Goal: Task Accomplishment & Management: Use online tool/utility

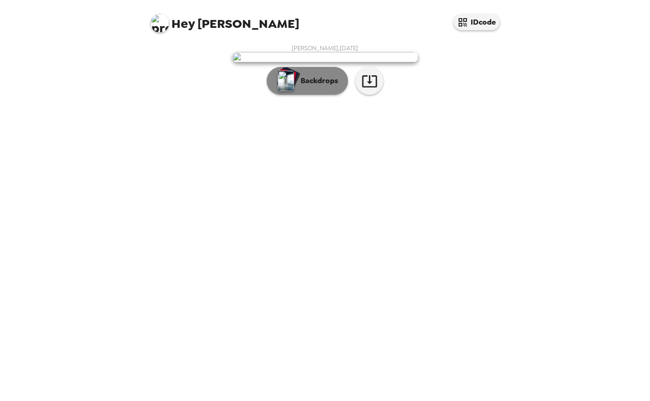
click at [322, 95] on button "Backdrops" at bounding box center [307, 81] width 81 height 28
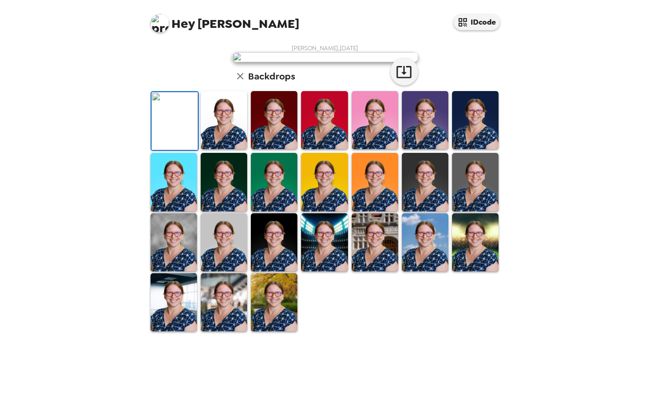
scroll to position [163, 0]
click at [170, 271] on img at bounding box center [174, 242] width 46 height 58
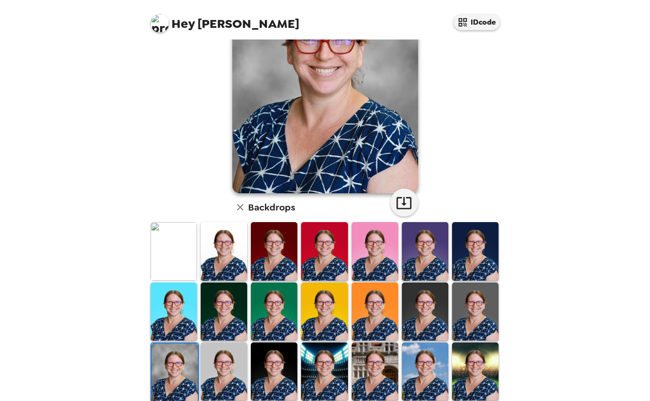
scroll to position [92, 0]
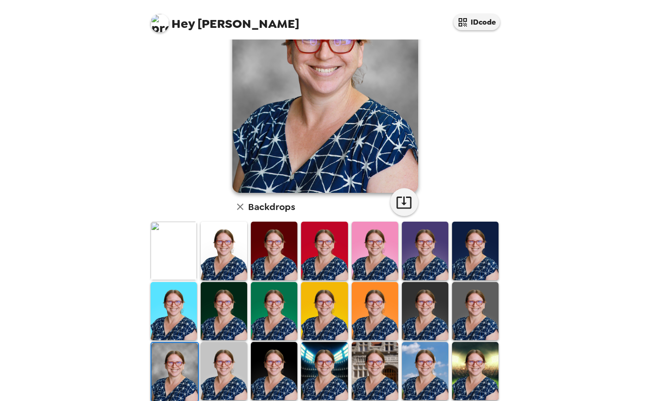
click at [331, 324] on img at bounding box center [324, 311] width 46 height 58
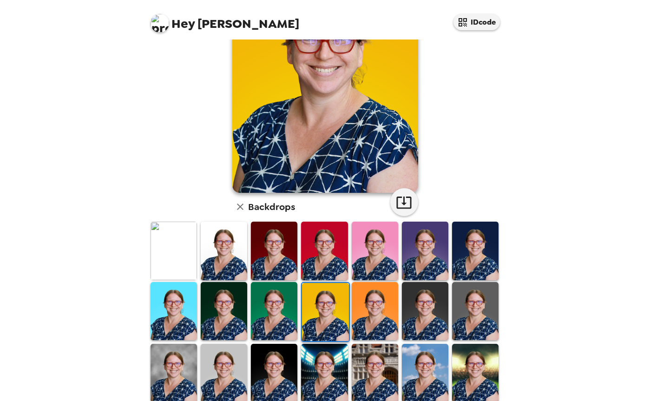
scroll to position [39, 0]
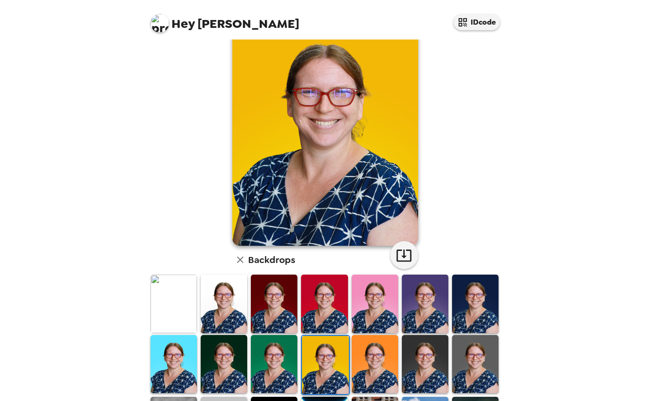
click at [374, 356] on img at bounding box center [375, 364] width 46 height 58
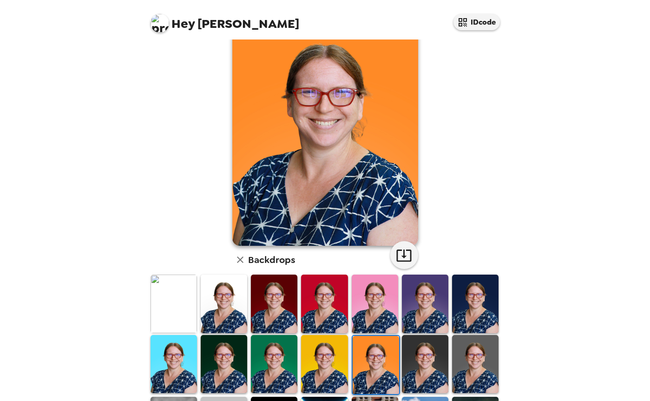
click at [429, 322] on img at bounding box center [425, 304] width 46 height 58
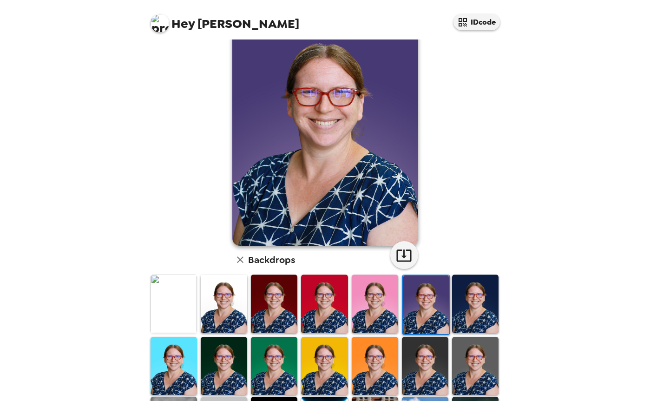
click at [459, 316] on img at bounding box center [475, 304] width 46 height 58
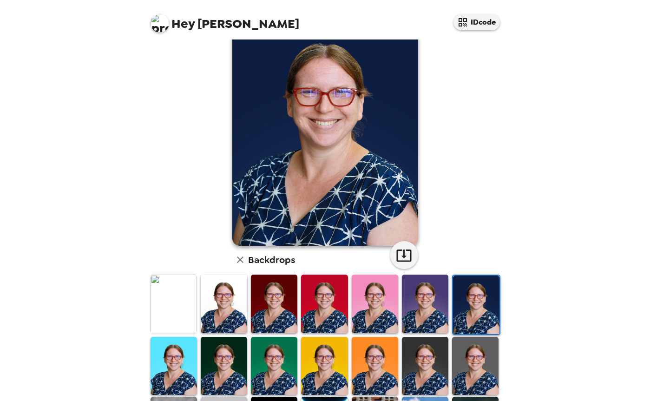
click at [475, 372] on img at bounding box center [475, 366] width 46 height 58
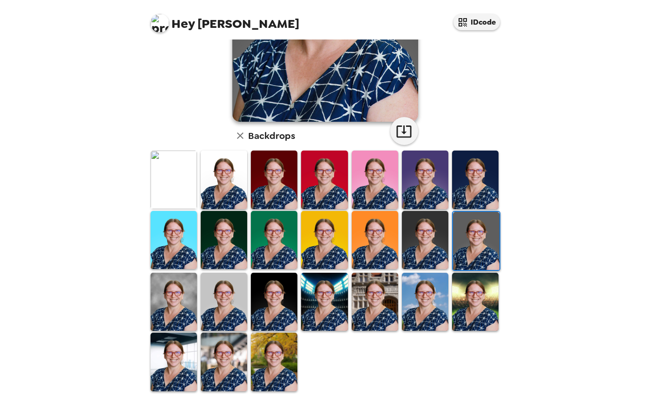
click at [280, 248] on img at bounding box center [274, 240] width 46 height 58
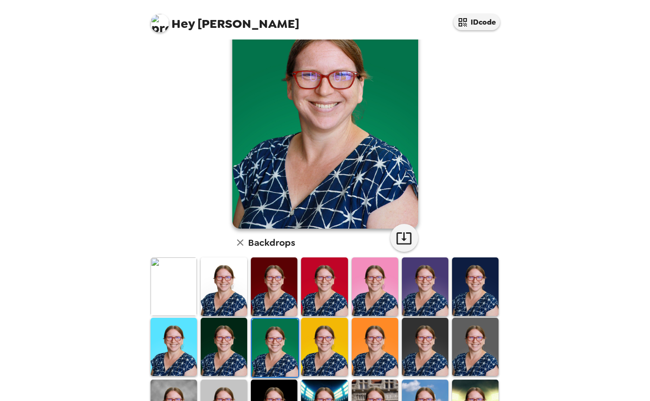
scroll to position [70, 0]
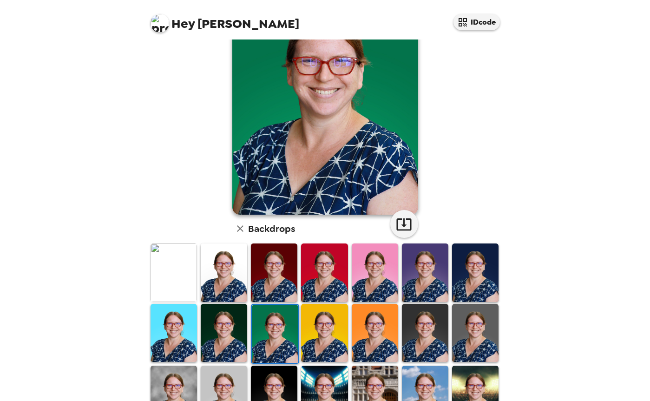
click at [382, 342] on img at bounding box center [375, 333] width 46 height 58
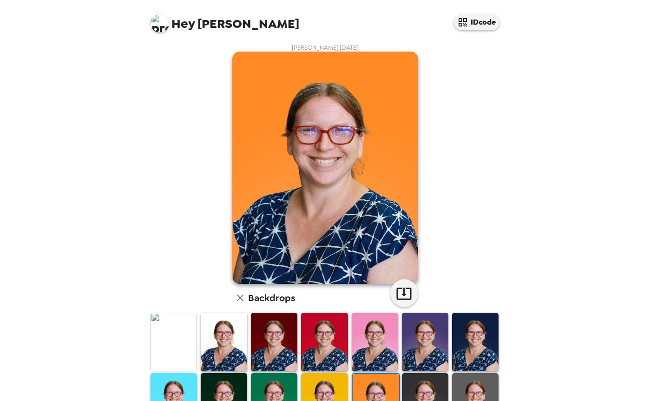
scroll to position [0, 0]
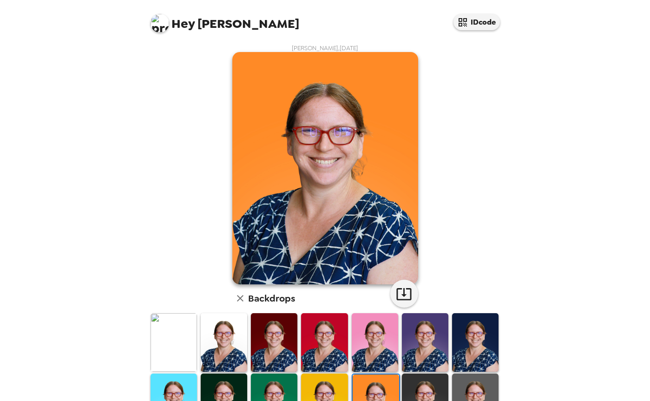
click at [427, 352] on img at bounding box center [425, 342] width 46 height 58
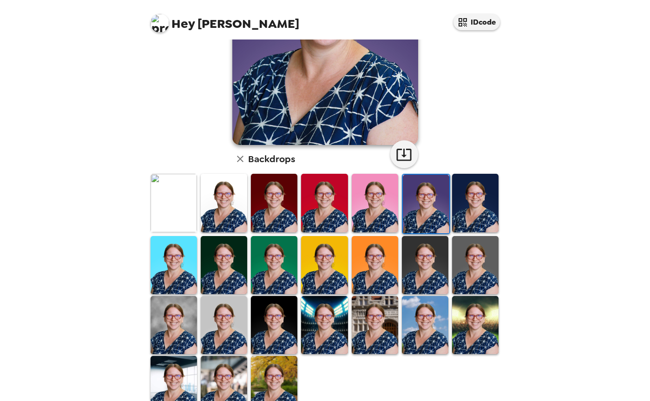
scroll to position [163, 0]
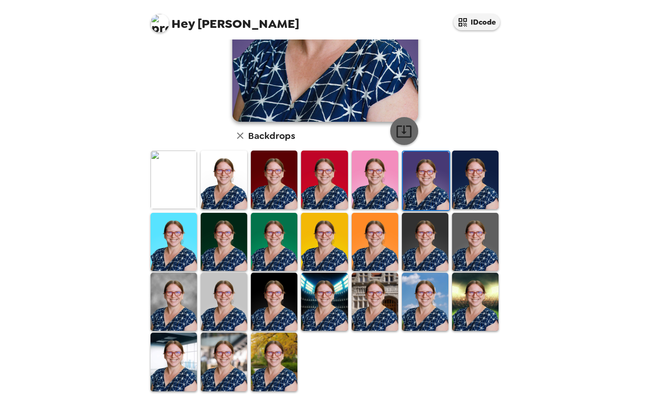
click at [402, 128] on icon "button" at bounding box center [404, 131] width 16 height 16
